Goal: Find specific page/section: Find specific page/section

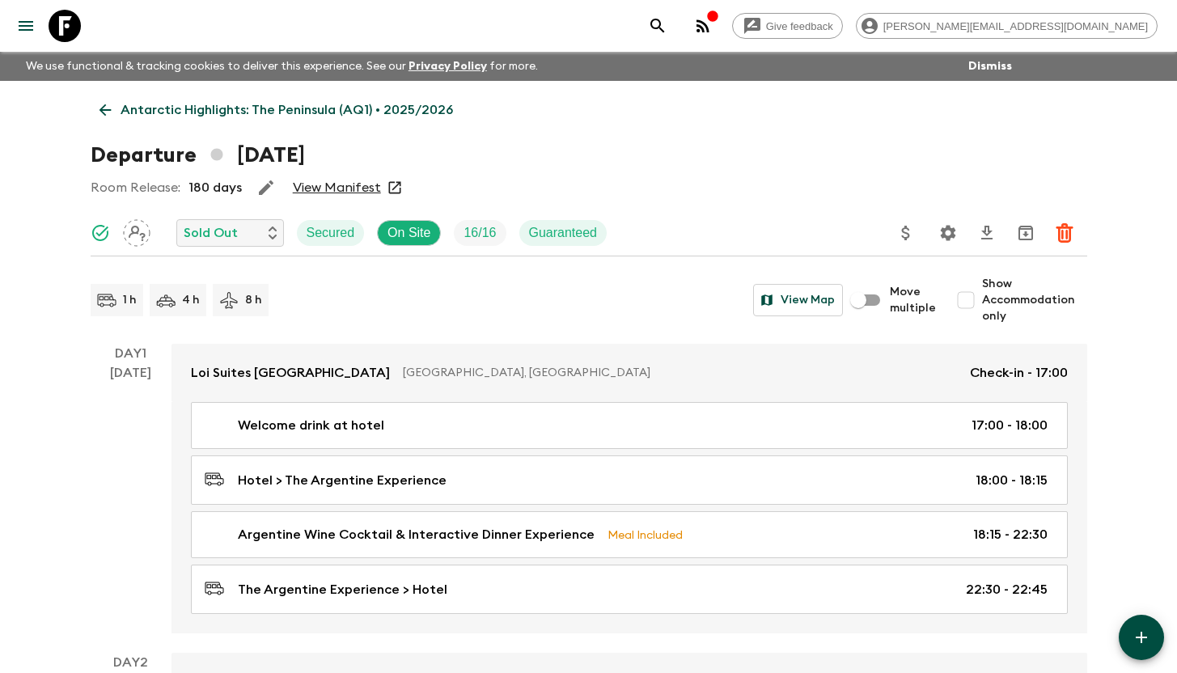
click at [53, 22] on icon at bounding box center [65, 26] width 32 height 32
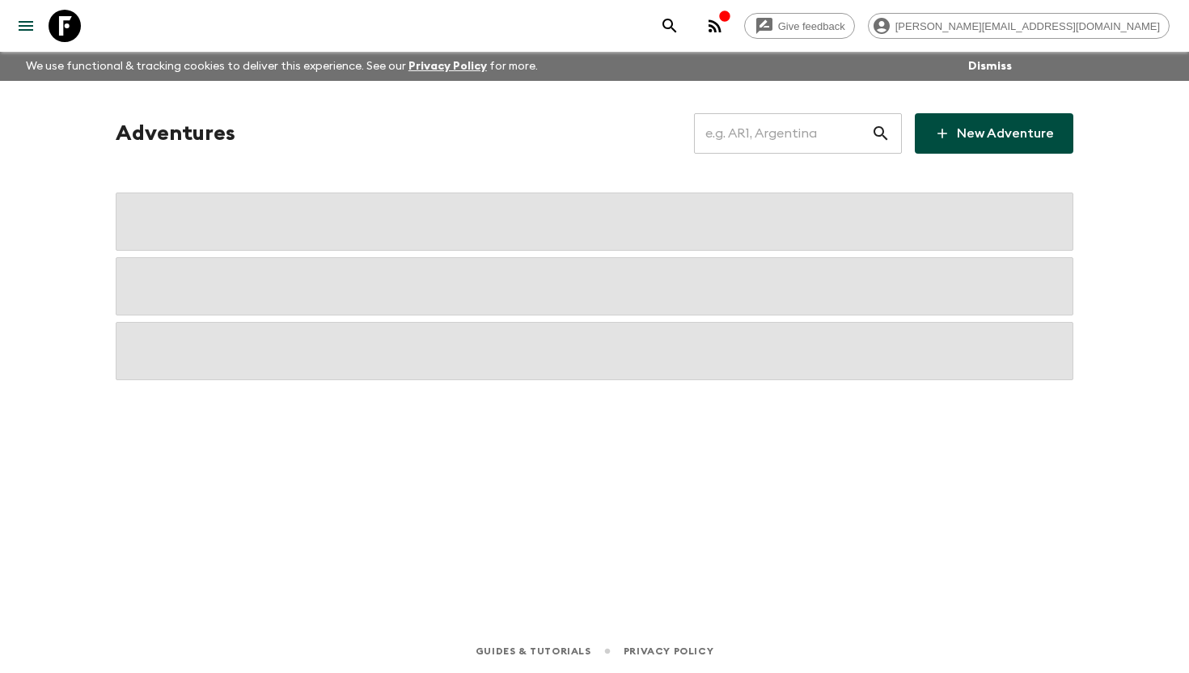
click at [793, 128] on input "text" at bounding box center [782, 133] width 177 height 45
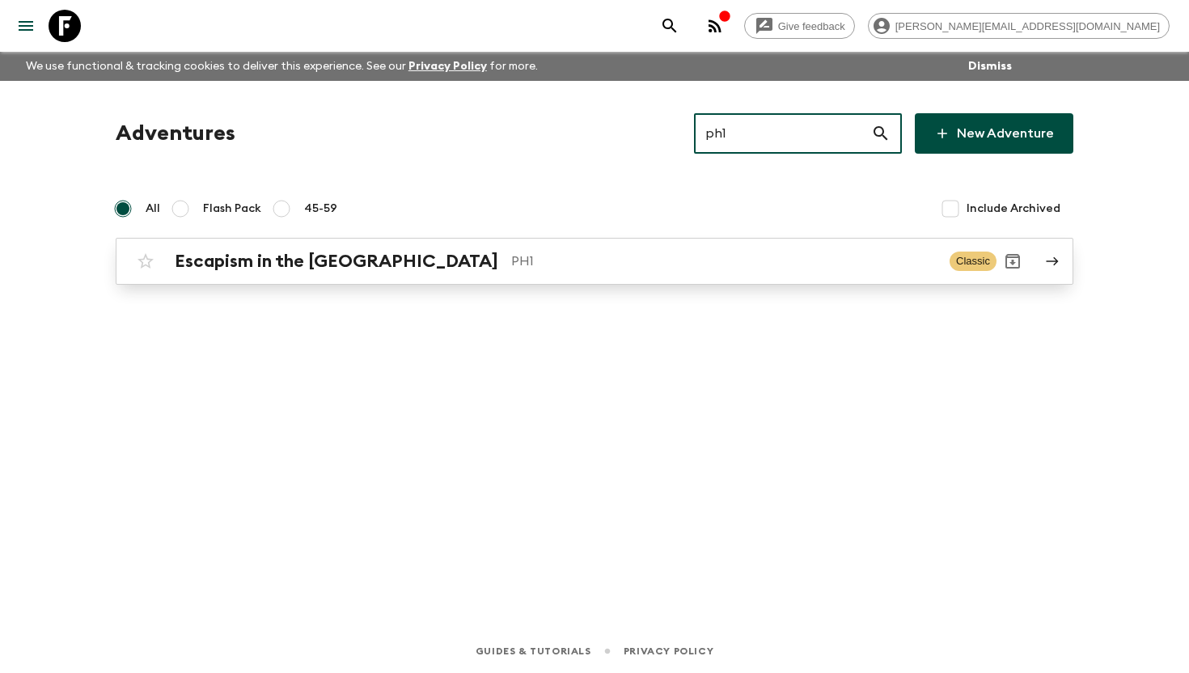
type input "ph1"
click at [511, 263] on p "PH1" at bounding box center [723, 261] width 425 height 19
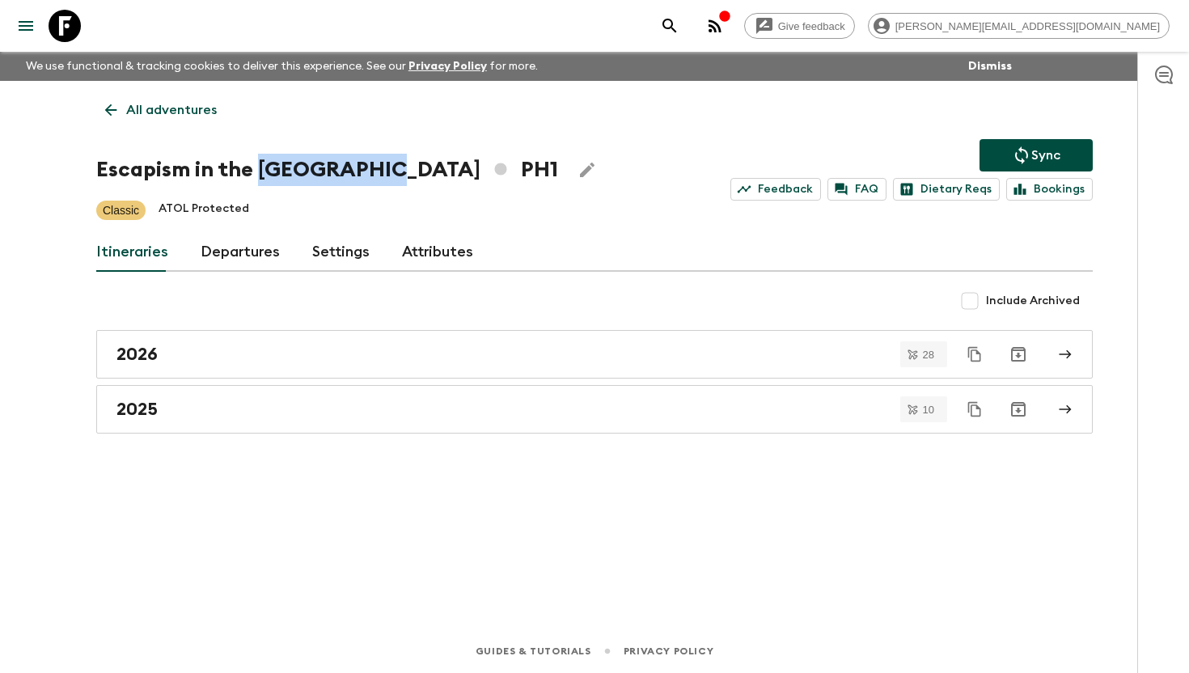
drag, startPoint x: 368, startPoint y: 172, endPoint x: 258, endPoint y: 178, distance: 110.2
click at [258, 178] on h1 "Escapism in the [GEOGRAPHIC_DATA] PH1" at bounding box center [327, 170] width 462 height 32
copy h1 "[GEOGRAPHIC_DATA]"
click at [372, 190] on div "Escapism in the [GEOGRAPHIC_DATA] PH1 Sync Feedback FAQ Dietary Reqs Bookings" at bounding box center [594, 169] width 997 height 61
drag, startPoint x: 371, startPoint y: 173, endPoint x: 61, endPoint y: 169, distance: 310.6
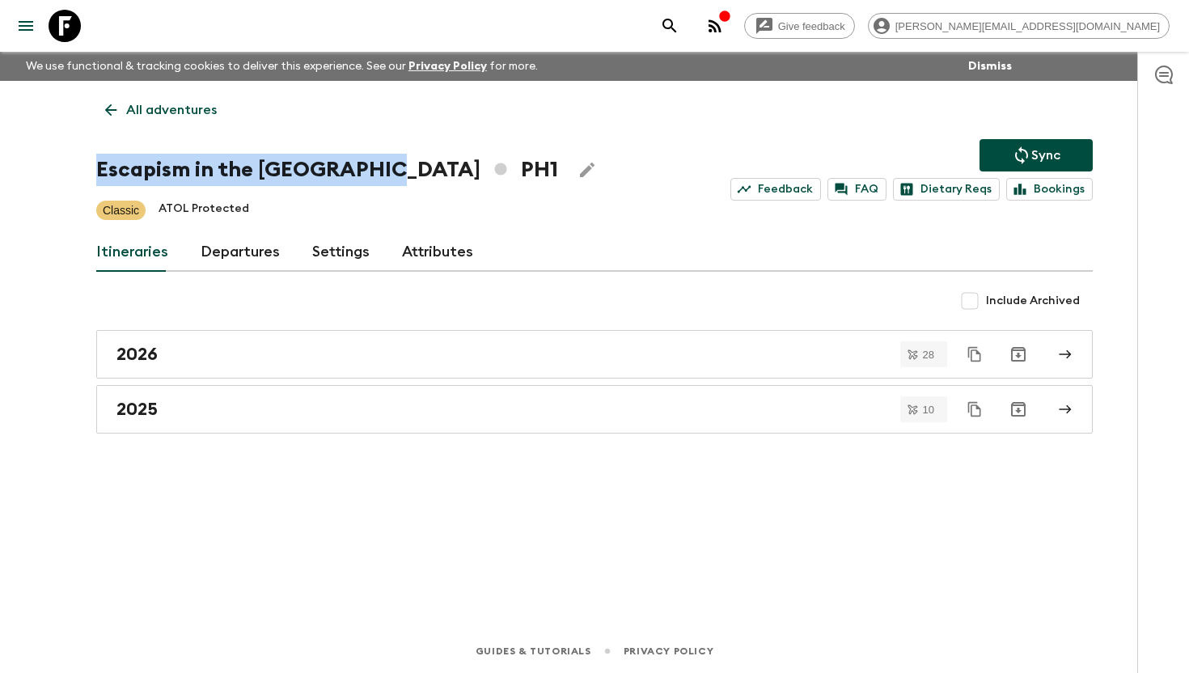
click at [69, 171] on div "Give feedback [PERSON_NAME][EMAIL_ADDRESS][DOMAIN_NAME] We use functional & tra…" at bounding box center [594, 336] width 1189 height 673
copy h1 "Escapism in the [GEOGRAPHIC_DATA]"
